Goal: Transaction & Acquisition: Purchase product/service

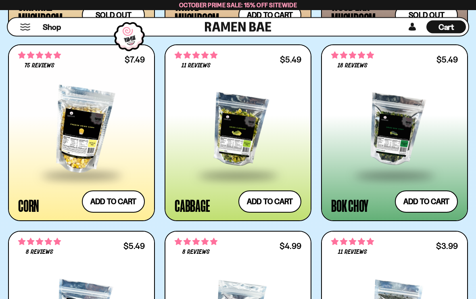
scroll to position [1766, 0]
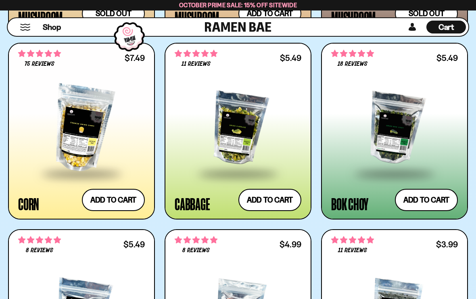
click at [268, 199] on button "Add to cart Add ― Regular price $5.49 Regular price Sale price $5.49 Unit price…" at bounding box center [269, 200] width 63 height 22
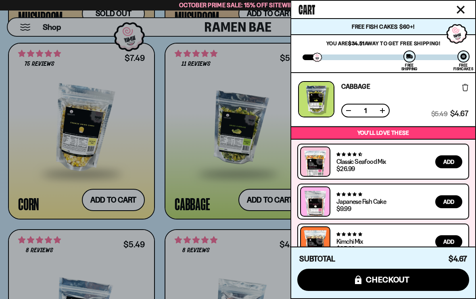
click at [254, 180] on div at bounding box center [238, 149] width 476 height 299
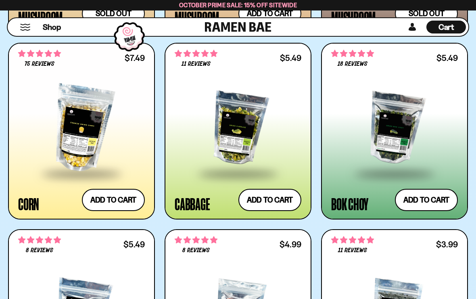
click at [430, 199] on button "Add to cart Add ― Regular price $5.49 Regular price Sale price $5.49 Unit price…" at bounding box center [426, 200] width 63 height 22
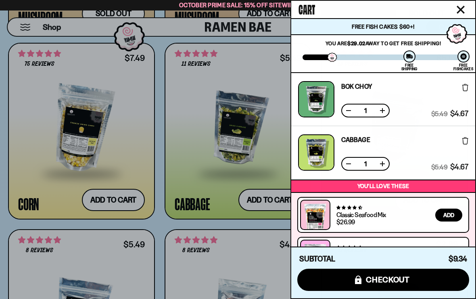
click at [244, 175] on div at bounding box center [238, 149] width 476 height 299
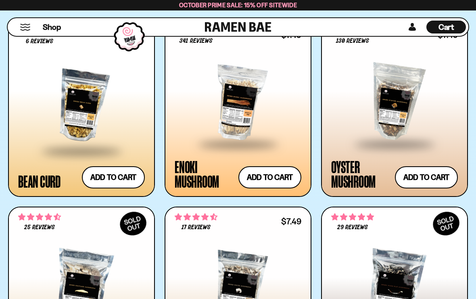
scroll to position [1408, 0]
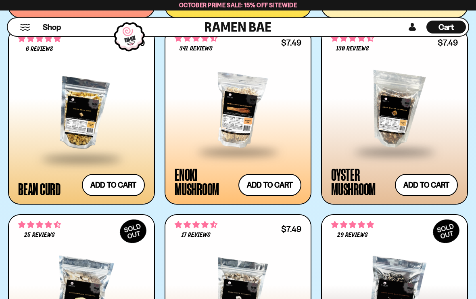
click at [420, 182] on button "Add to cart Add ― Regular price $7.49 Regular price Sale price $7.49 Unit price…" at bounding box center [426, 185] width 63 height 22
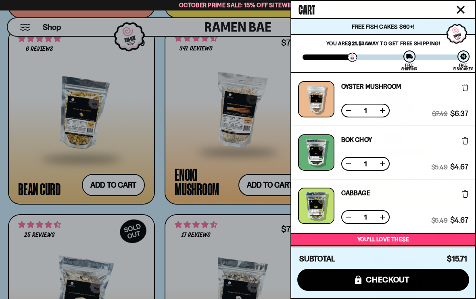
click at [244, 161] on div at bounding box center [238, 149] width 476 height 299
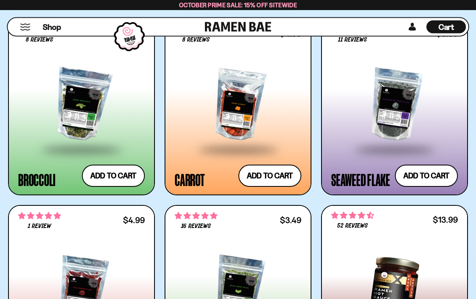
scroll to position [1977, 0]
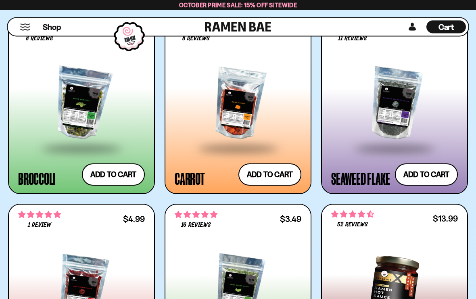
click at [432, 169] on button "Add to cart Add ― Regular price $3.99 Regular price Sale price $3.99 Unit price…" at bounding box center [426, 175] width 63 height 22
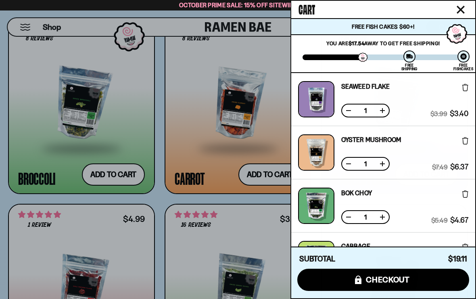
click at [47, 212] on div at bounding box center [238, 149] width 476 height 299
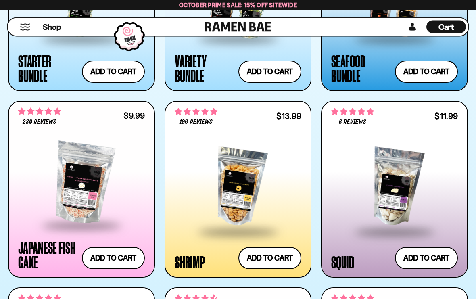
scroll to position [962, 0]
click at [118, 261] on button "Add to cart Add ― Regular price $9.99 Regular price Sale price $9.99 Unit price…" at bounding box center [113, 258] width 63 height 22
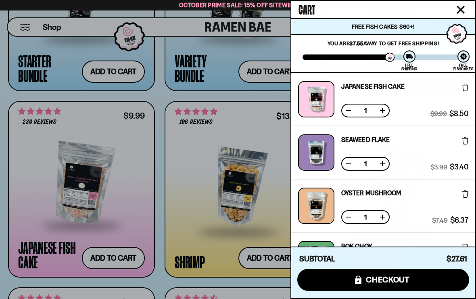
click at [33, 174] on div at bounding box center [238, 149] width 476 height 299
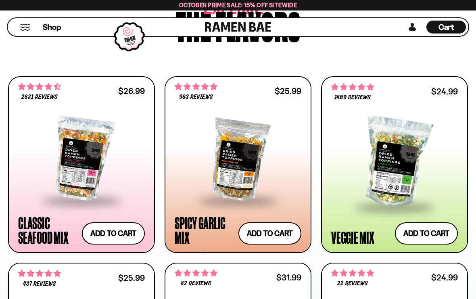
scroll to position [388, 0]
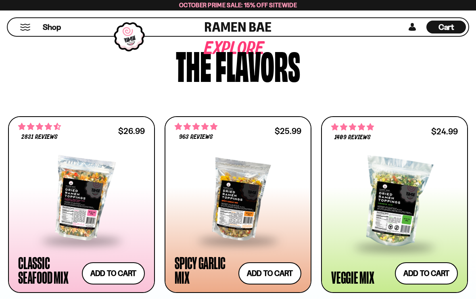
click at [25, 24] on button "Mobile Menu Trigger" at bounding box center [25, 27] width 11 height 7
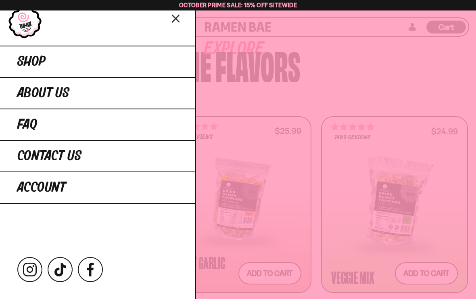
click at [33, 58] on span "Shop" at bounding box center [31, 61] width 28 height 15
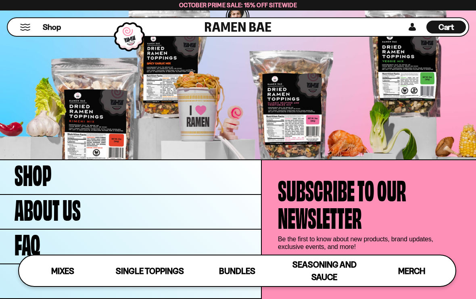
scroll to position [2188, 0]
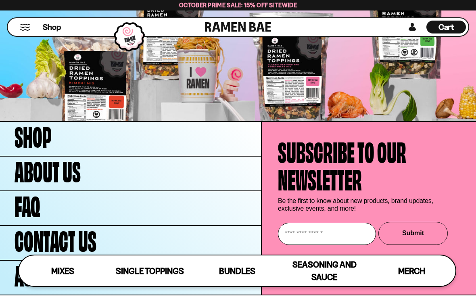
click at [146, 277] on div "Single Toppings" at bounding box center [150, 271] width 68 height 13
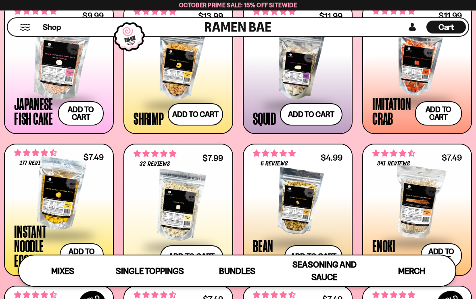
scroll to position [666, 0]
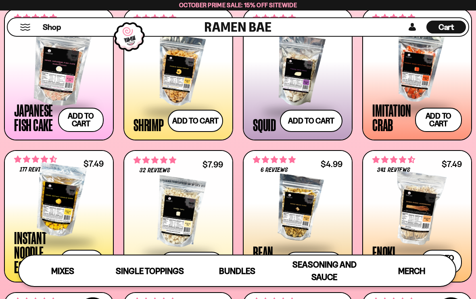
click at [151, 276] on span "Single Toppings" at bounding box center [150, 271] width 68 height 10
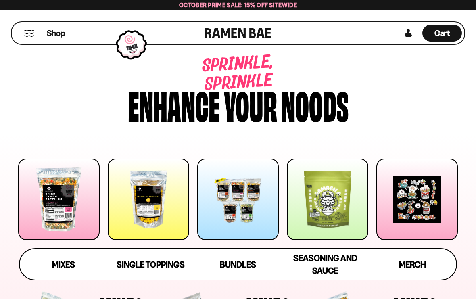
scroll to position [0, 0]
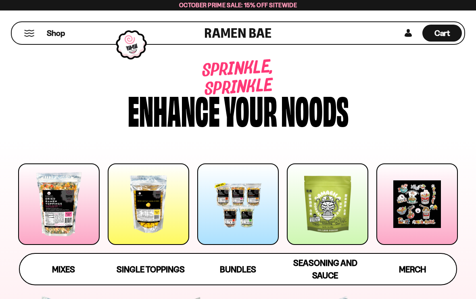
click at [31, 33] on button "Mobile Menu Trigger" at bounding box center [29, 33] width 11 height 7
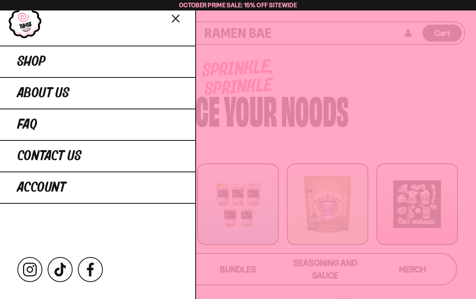
click at [25, 24] on link at bounding box center [25, 23] width 41 height 40
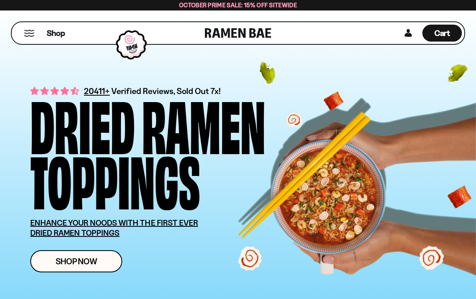
click at [444, 32] on span "Cart" at bounding box center [442, 33] width 16 height 10
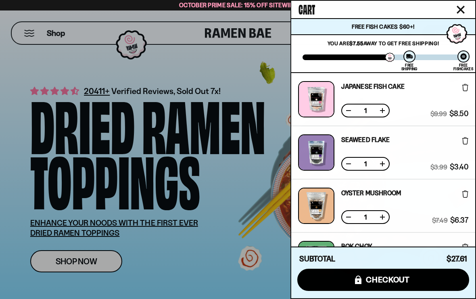
click at [461, 6] on icon "Close cart" at bounding box center [461, 10] width 8 height 8
